Goal: Information Seeking & Learning: Learn about a topic

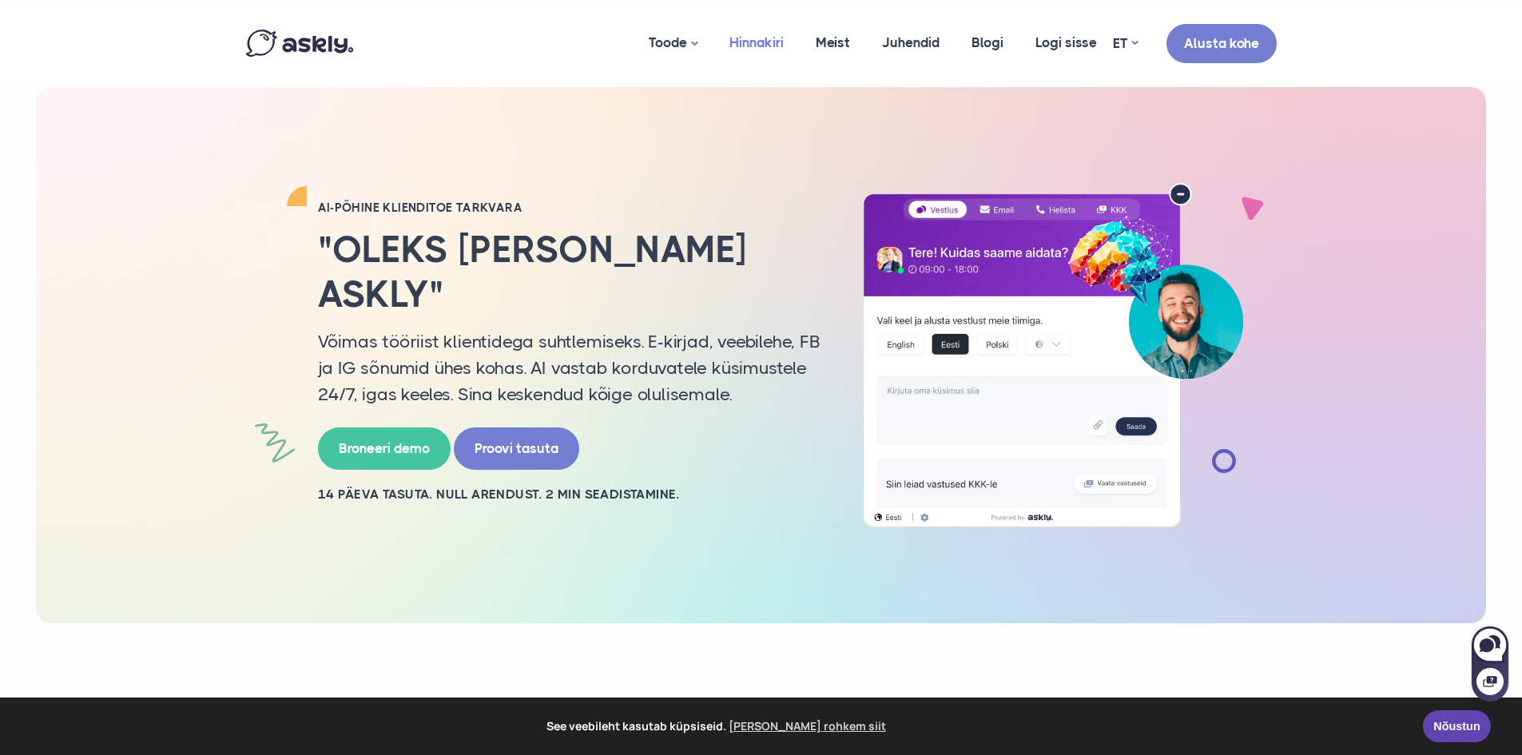
click at [768, 37] on link "Hinnakiri" at bounding box center [756, 43] width 86 height 78
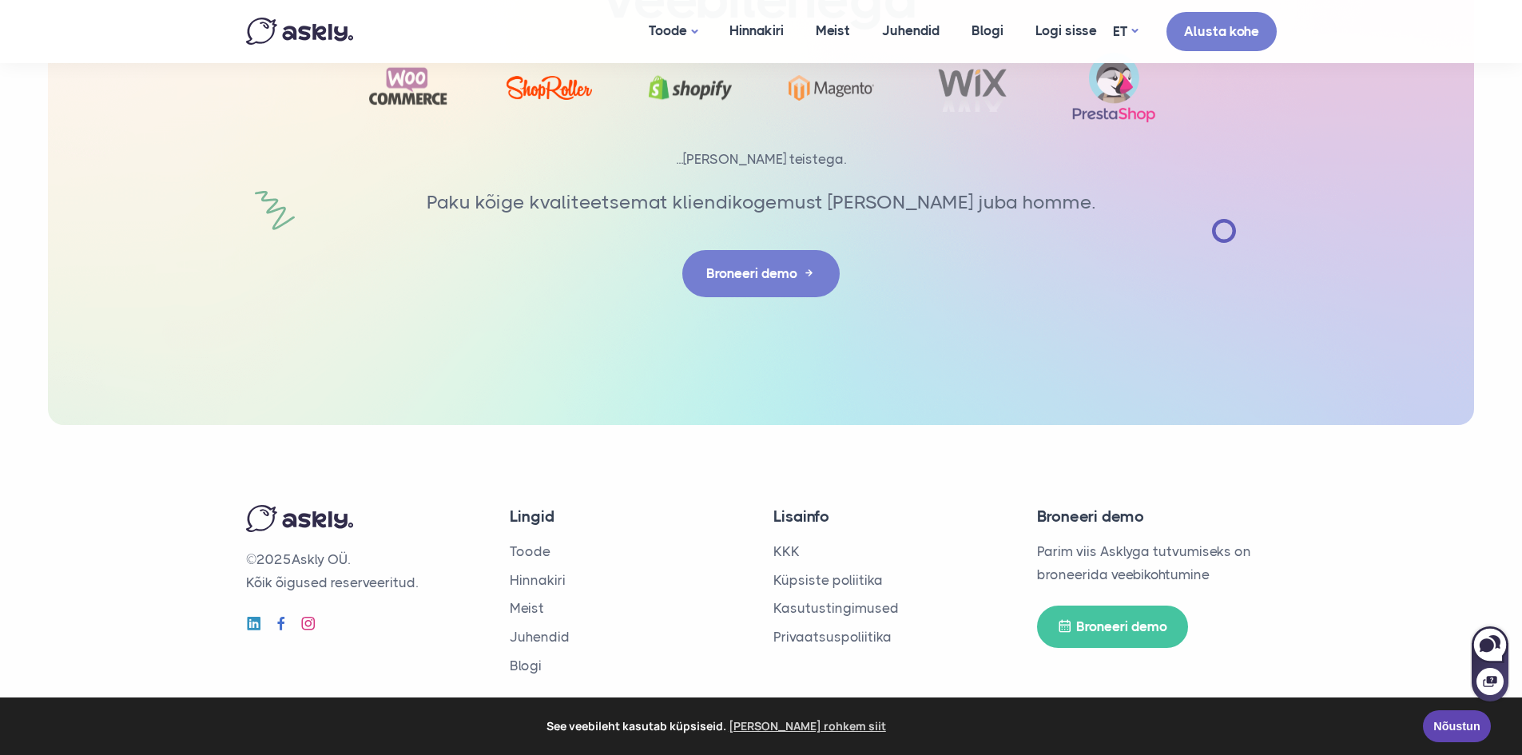
scroll to position [2674, 0]
click at [523, 608] on link "Meist" at bounding box center [527, 606] width 34 height 16
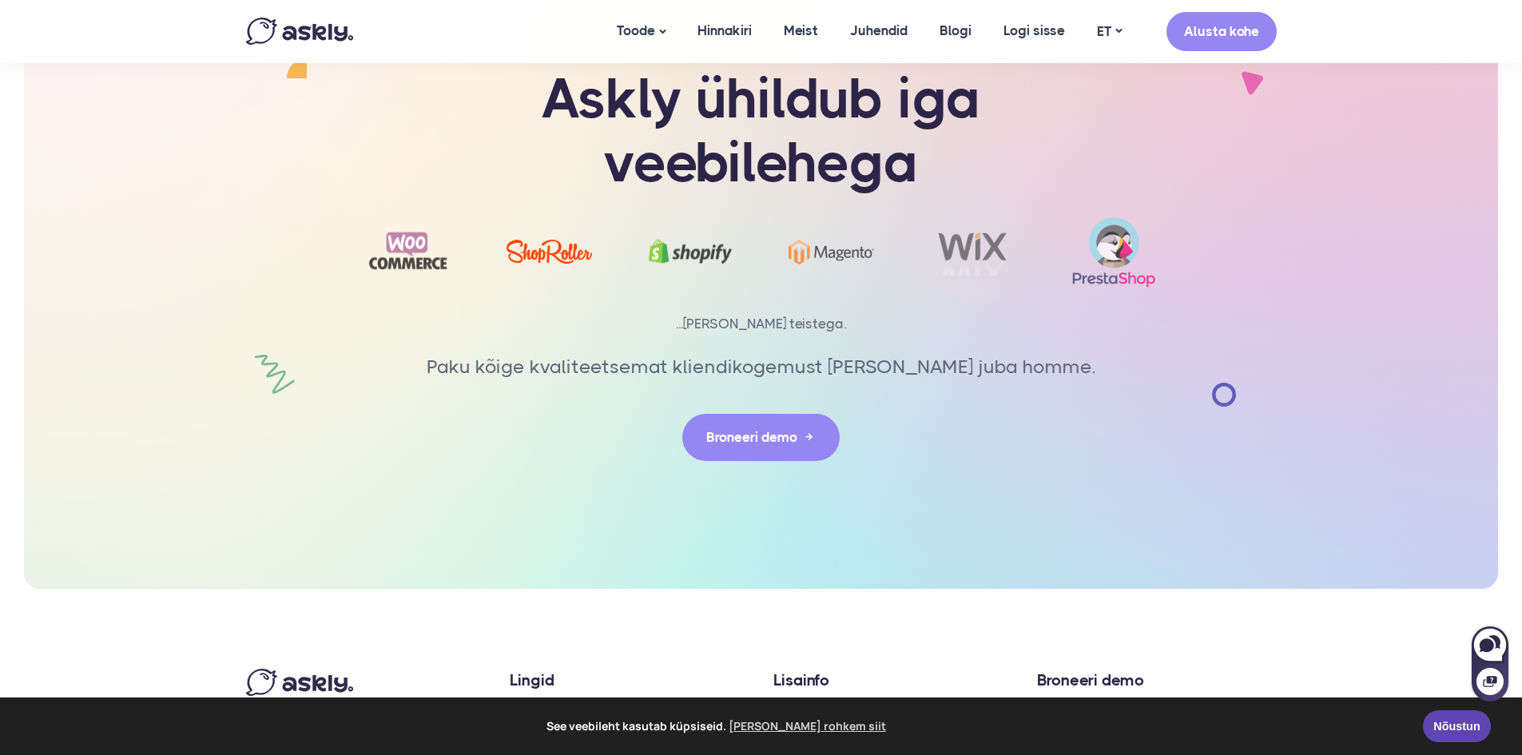
scroll to position [3576, 0]
